Goal: Transaction & Acquisition: Purchase product/service

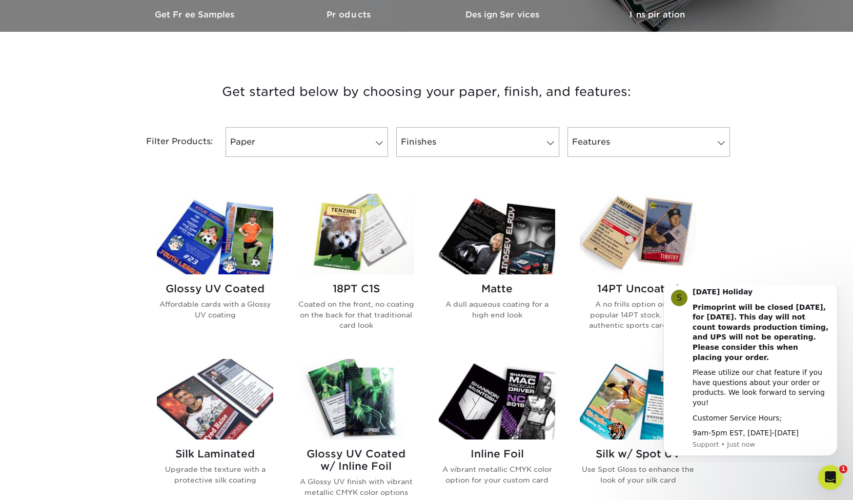
scroll to position [393, 0]
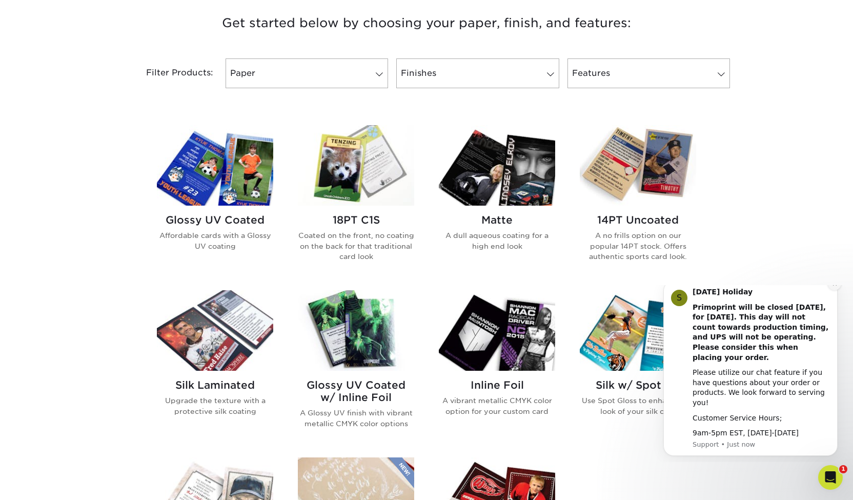
click at [837, 286] on icon "Dismiss notification" at bounding box center [835, 284] width 6 height 6
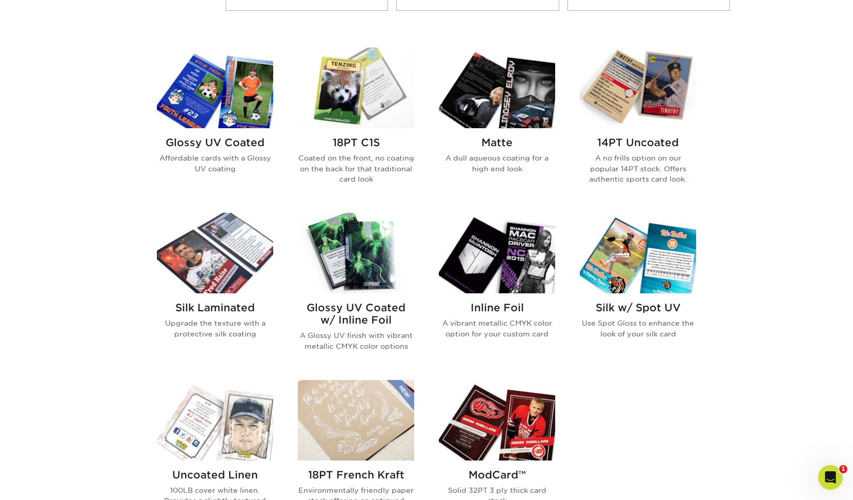
scroll to position [395, 0]
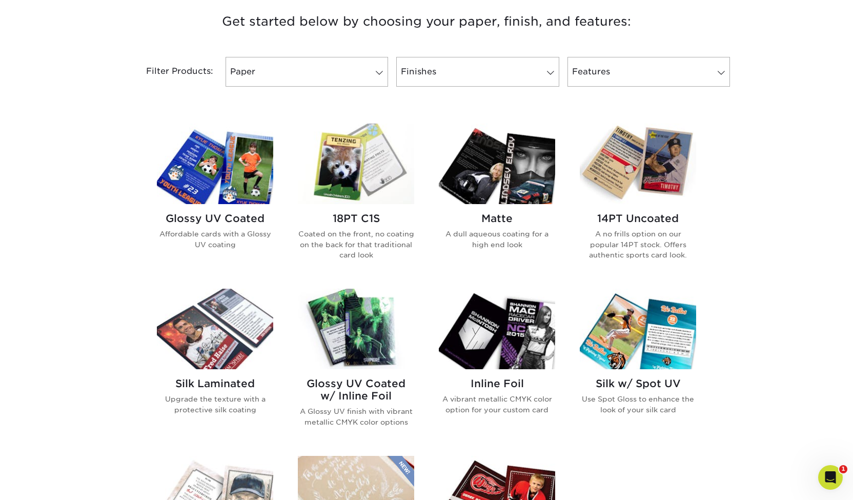
click at [191, 163] on img at bounding box center [215, 164] width 116 height 80
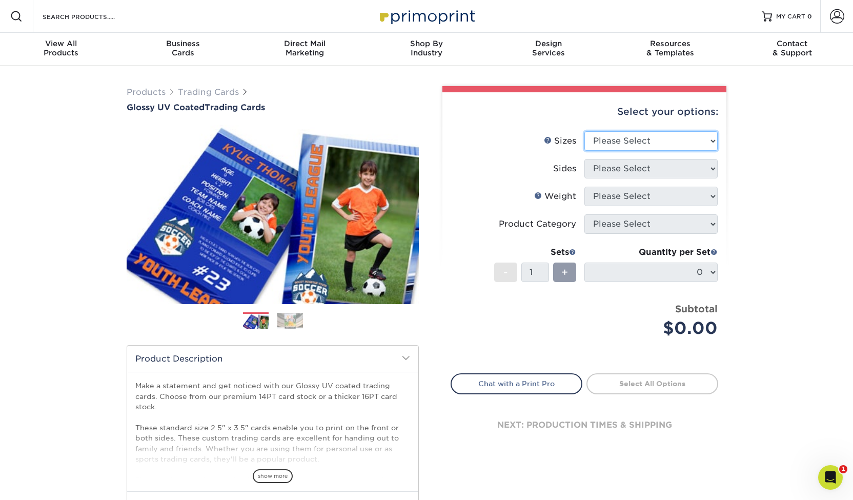
select select "2.50x3.50"
select select "13abbda7-1d64-4f25-8bb2-c179b224825d"
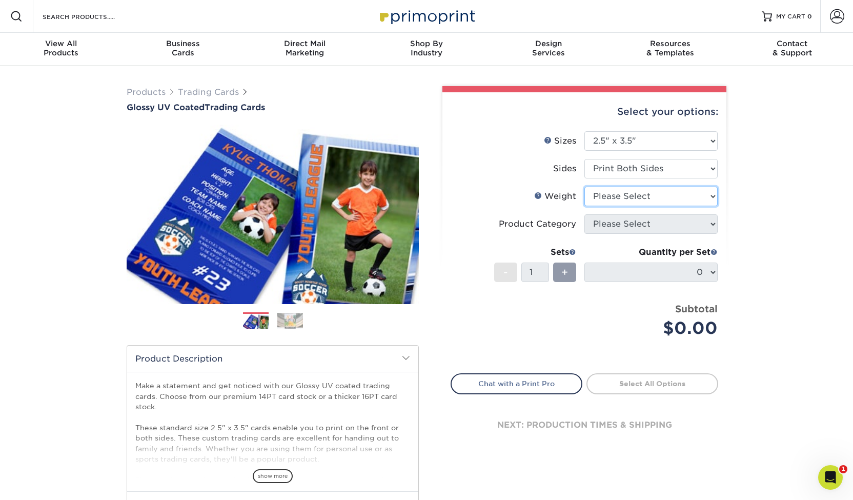
select select "16PT"
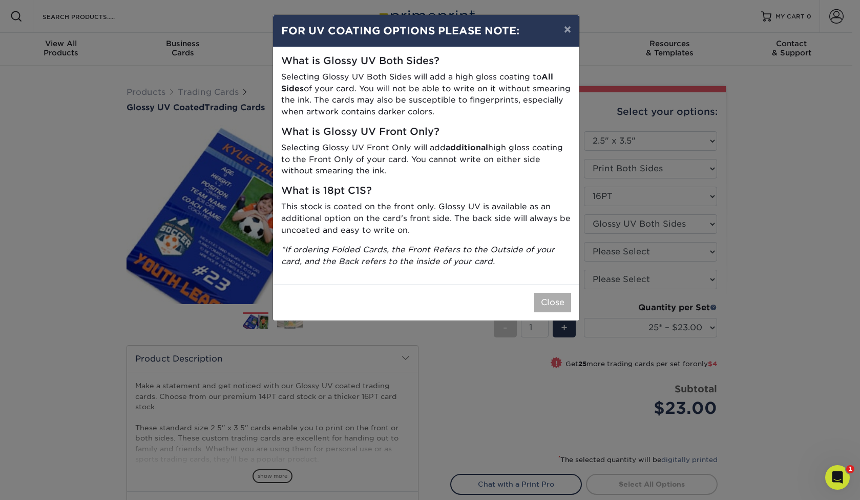
click at [559, 299] on button "Close" at bounding box center [552, 302] width 37 height 19
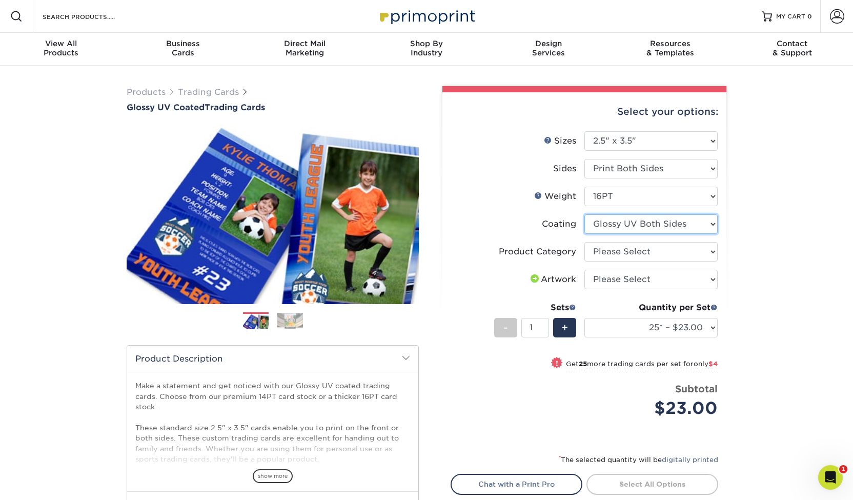
select select "1e8116af-acfc-44b1-83dc-8181aa338834"
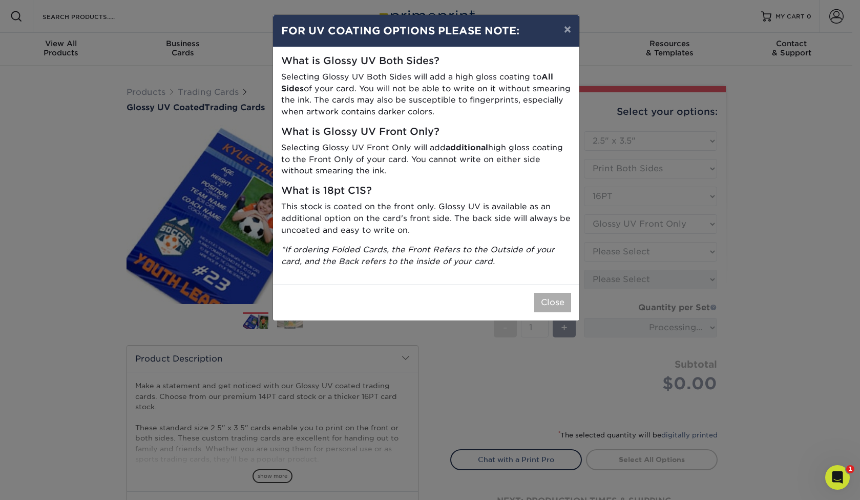
click at [559, 301] on button "Close" at bounding box center [552, 302] width 37 height 19
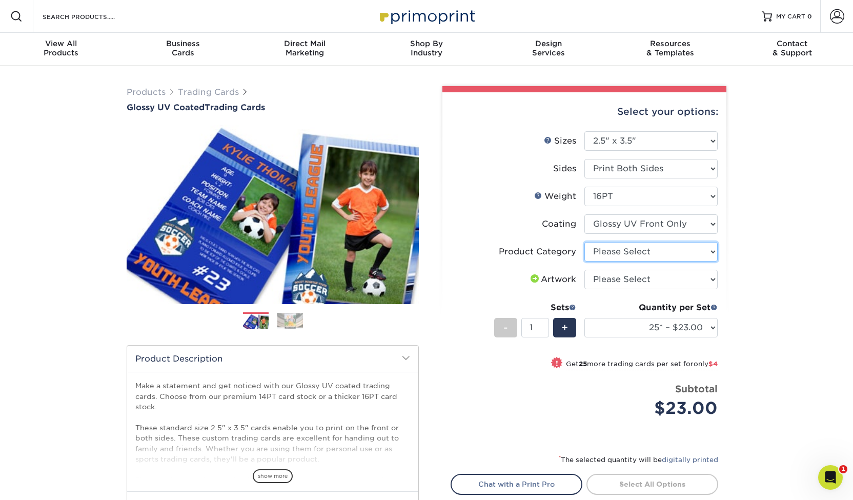
select select "c2f9bce9-36c2-409d-b101-c29d9d031e18"
select select "upload"
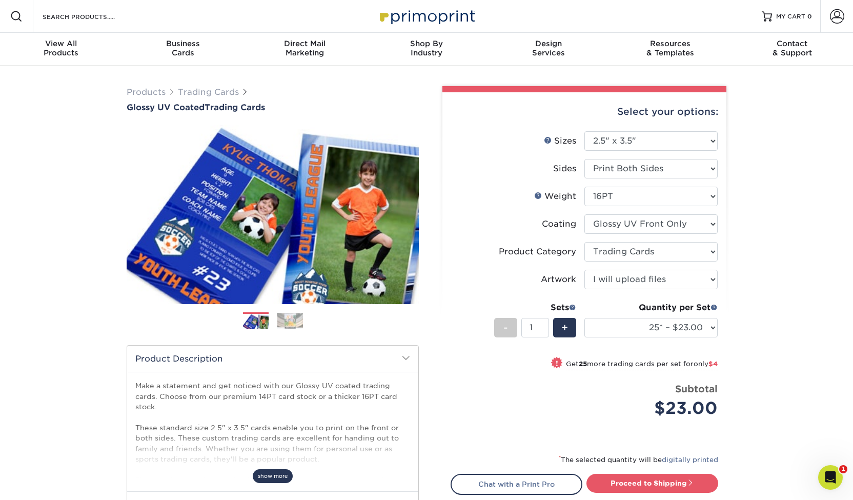
click at [273, 471] on span "show more" at bounding box center [273, 476] width 40 height 14
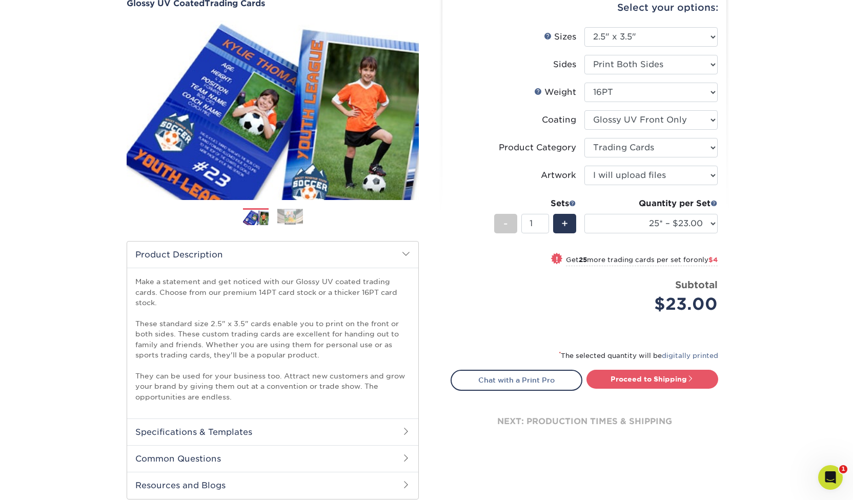
scroll to position [170, 0]
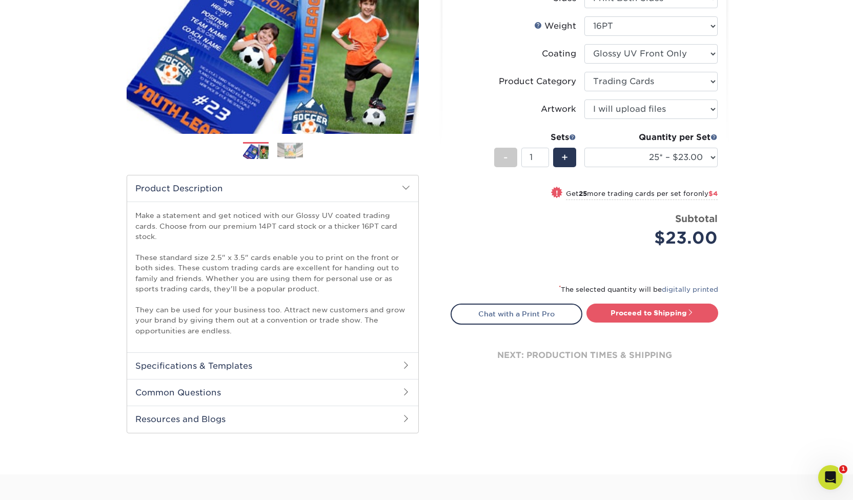
click at [315, 393] on h2 "Common Questions" at bounding box center [272, 392] width 291 height 27
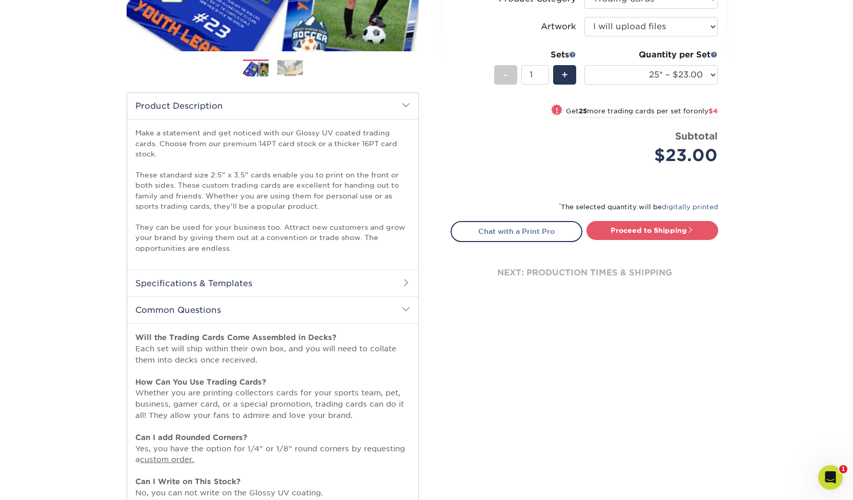
scroll to position [276, 0]
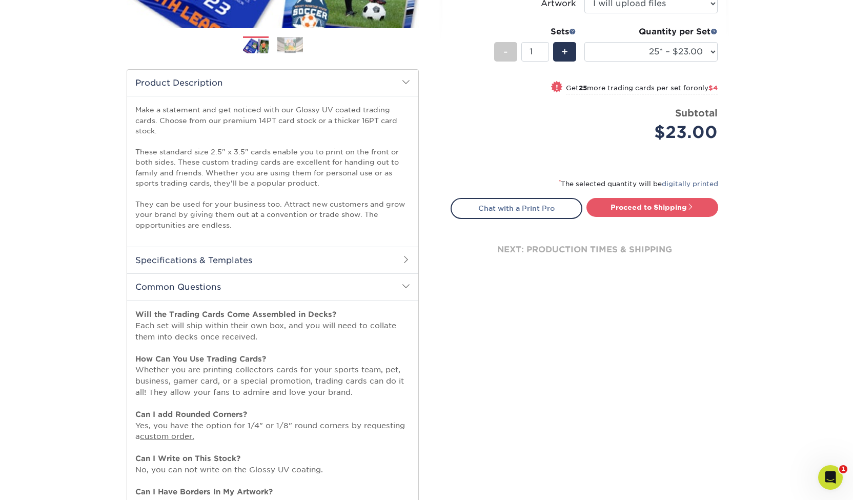
click at [610, 322] on div "Select your options: Sizes Help Sizes Please Select 2.5" x 3.5" Sides - 1" at bounding box center [579, 214] width 307 height 809
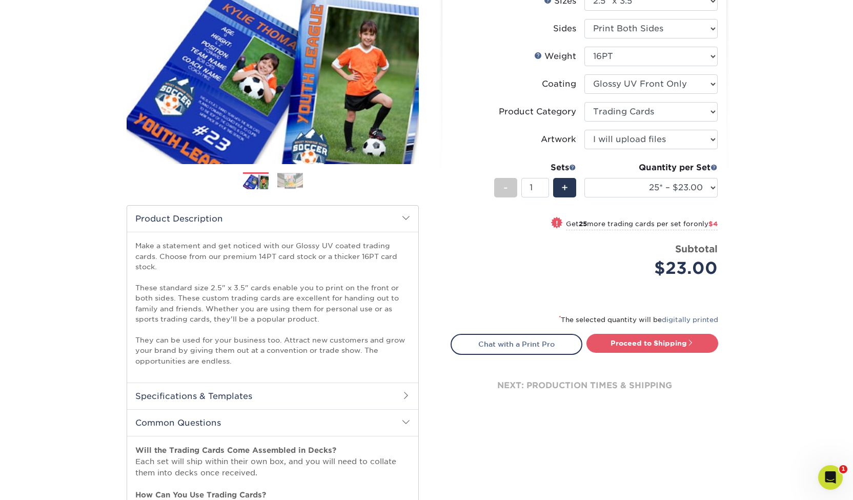
scroll to position [0, 0]
